Goal: Check status: Check status

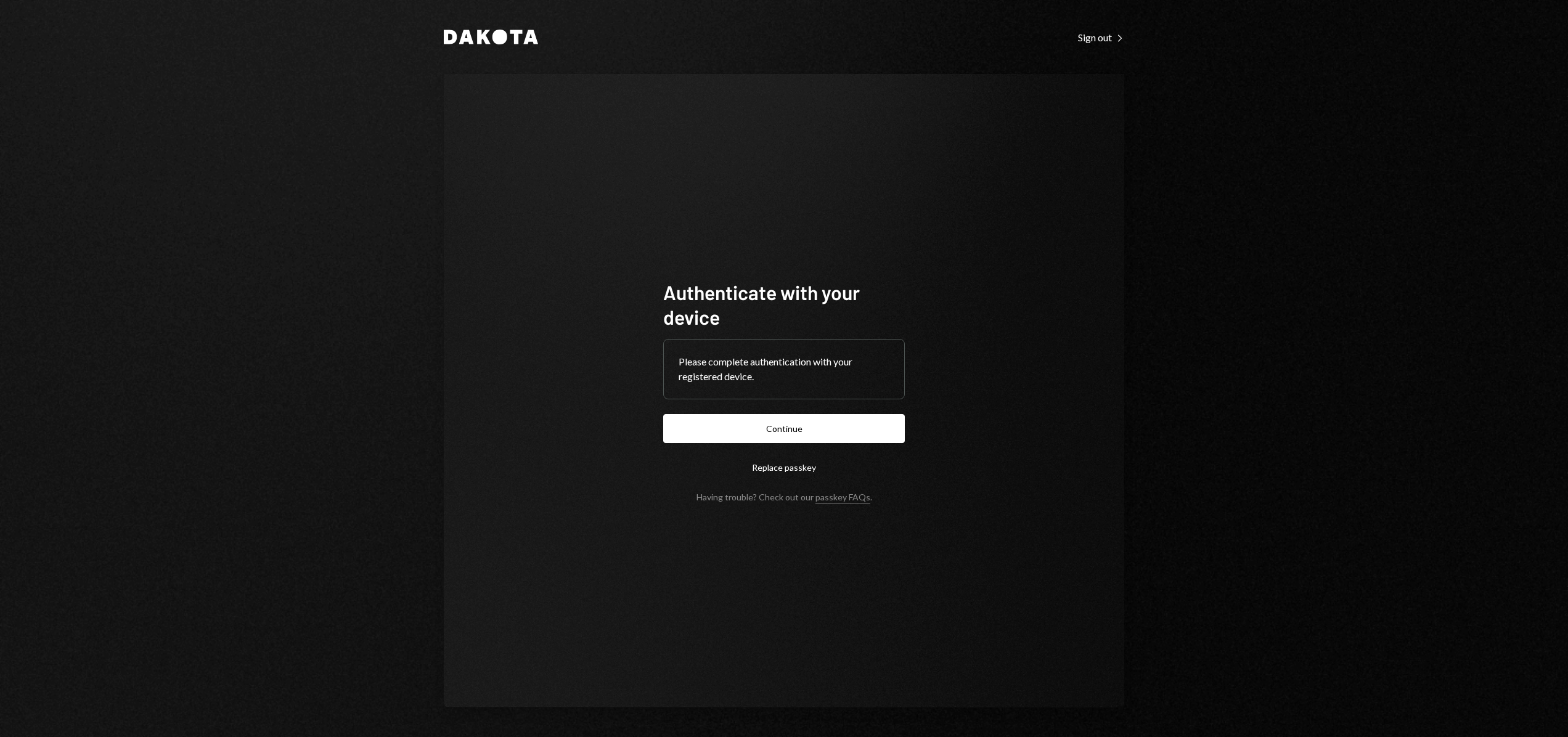
click at [817, 374] on div "Please complete authentication with your registered device." at bounding box center [784, 368] width 211 height 29
click at [735, 370] on div "Please complete authentication with your registered device." at bounding box center [784, 368] width 211 height 29
click at [782, 428] on button "Continue" at bounding box center [784, 429] width 241 height 29
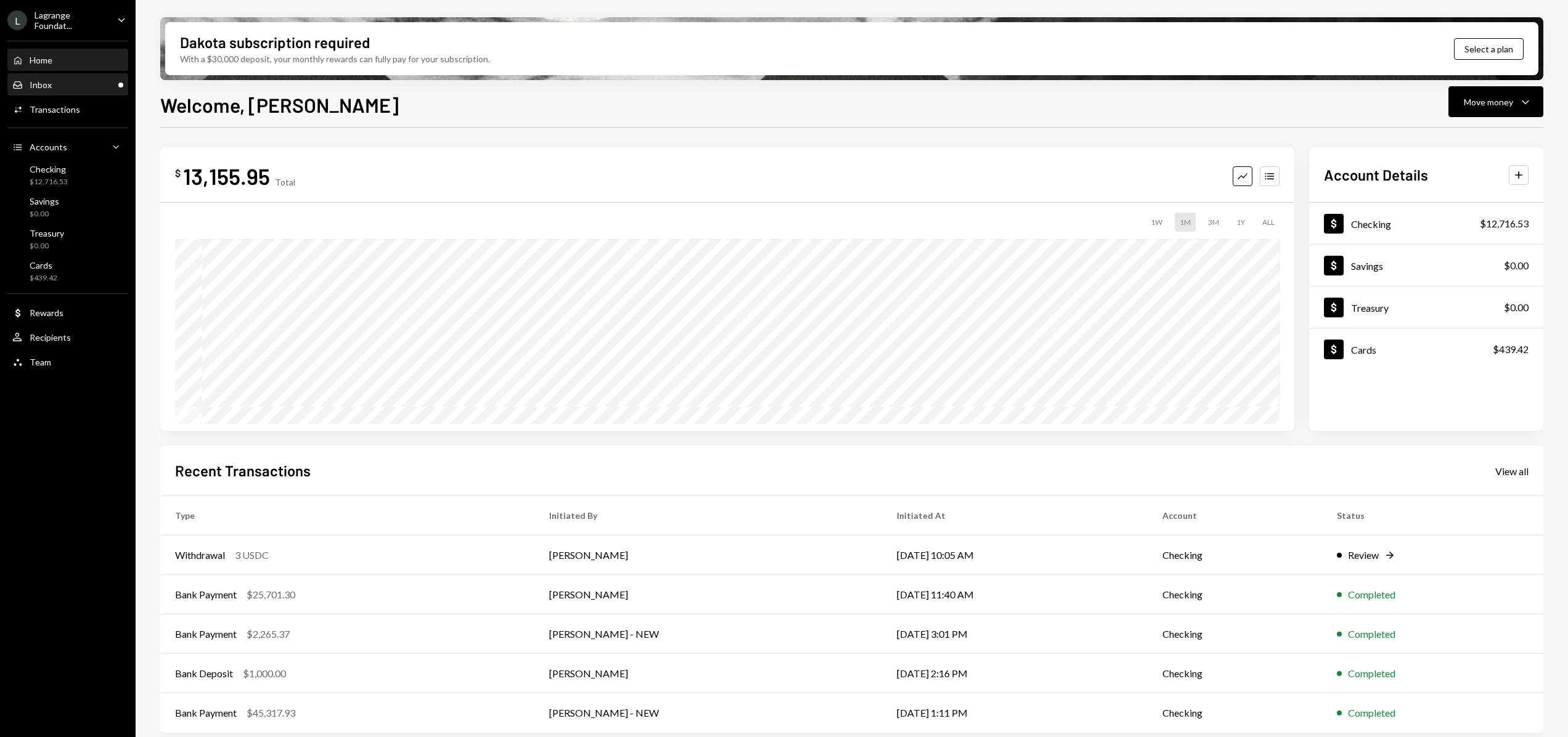
click at [34, 81] on div "Inbox" at bounding box center [40, 85] width 22 height 11
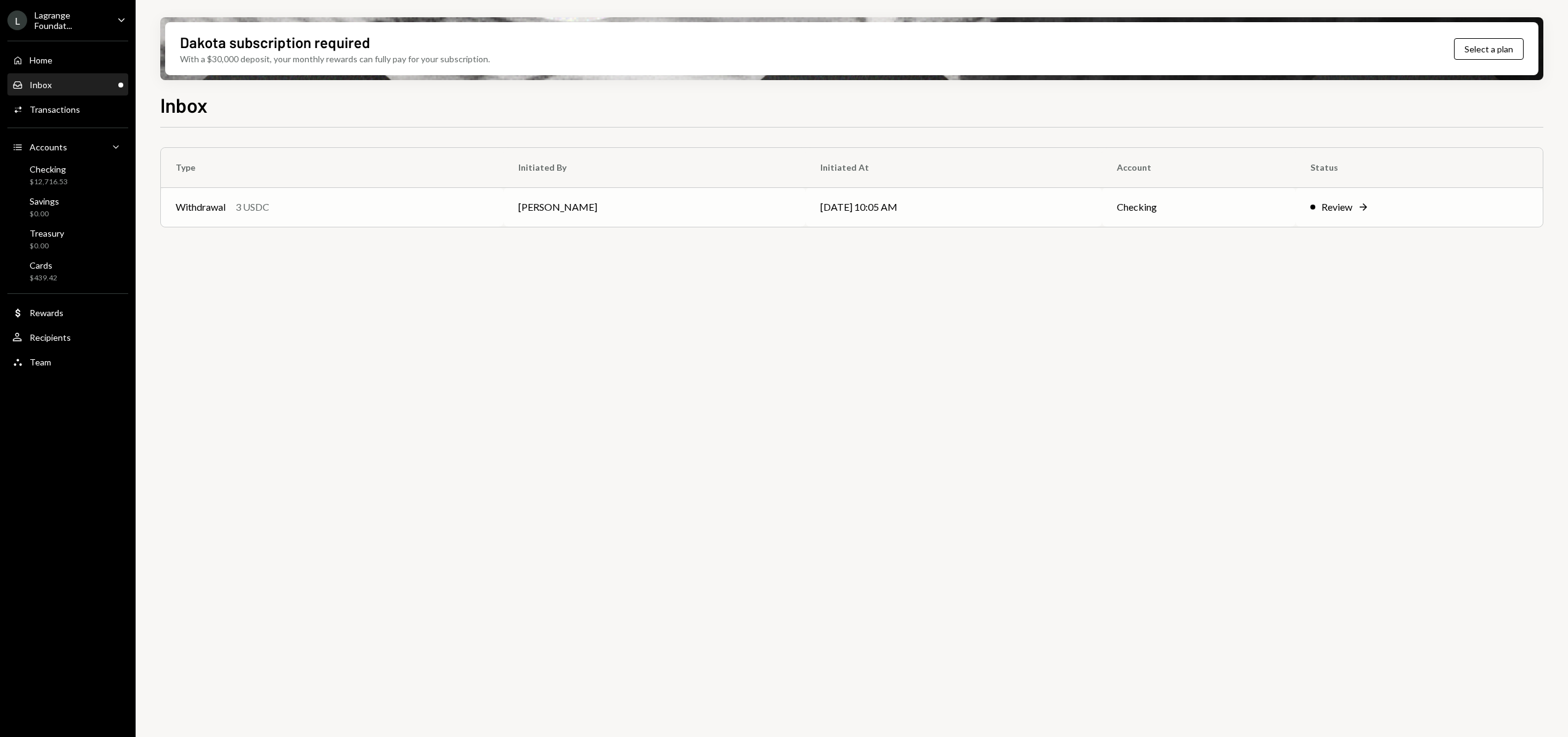
click at [230, 216] on td "Withdrawal 3 USDC" at bounding box center [332, 207] width 343 height 40
